Goal: Navigation & Orientation: Go to known website

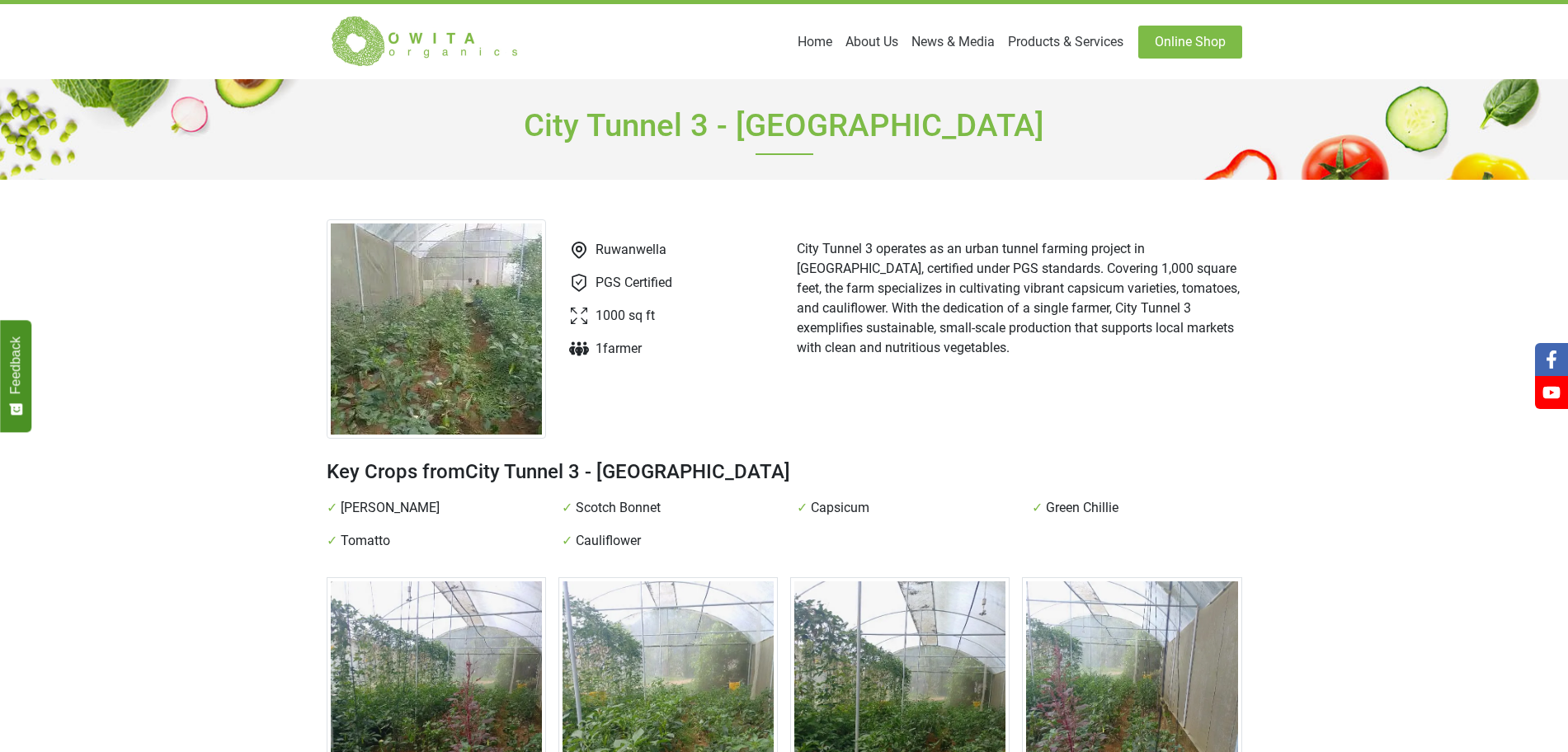
click at [1190, 47] on link "Online Shop" at bounding box center [1190, 41] width 104 height 33
click at [839, 38] on link "Home" at bounding box center [814, 41] width 48 height 33
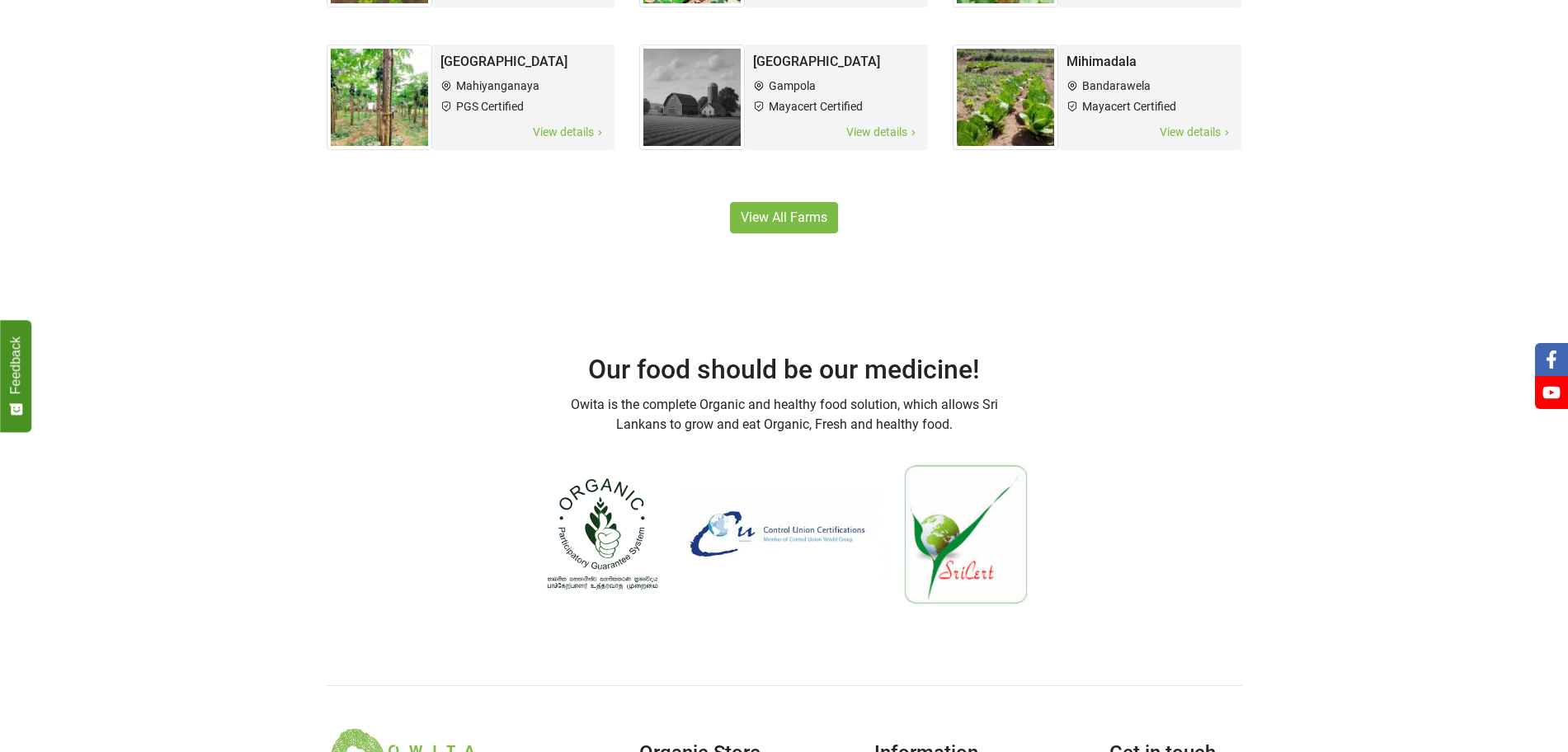
scroll to position [1155, 0]
